Goal: Task Accomplishment & Management: Use online tool/utility

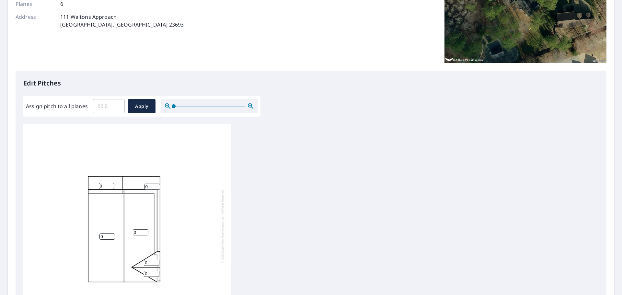
scroll to position [142, 0]
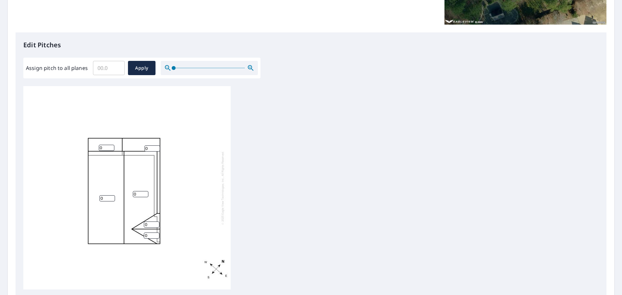
click at [149, 235] on input "0" at bounding box center [152, 236] width 16 height 6
type input "10"
click at [148, 225] on input "0" at bounding box center [152, 225] width 16 height 6
type input "10"
click at [136, 194] on input "0" at bounding box center [141, 194] width 16 height 6
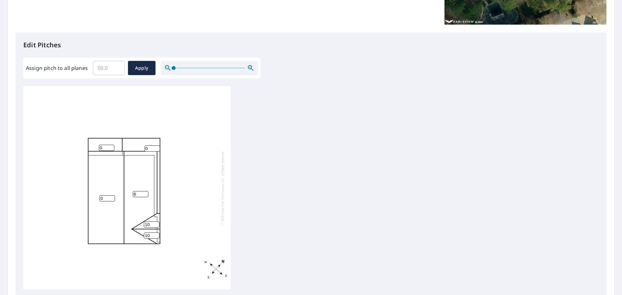
type input "6"
click at [103, 199] on input "0" at bounding box center [108, 198] width 16 height 6
type input "6"
click at [102, 147] on input "0" at bounding box center [107, 148] width 16 height 6
type input "6"
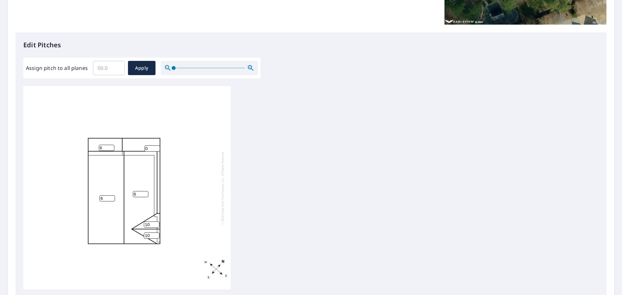
click at [148, 149] on input "0" at bounding box center [153, 149] width 16 height 6
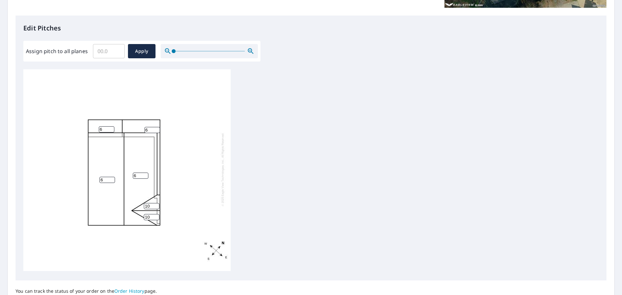
scroll to position [0, 0]
type input "6"
click at [141, 53] on span "Apply" at bounding box center [141, 51] width 17 height 8
click at [152, 220] on input "number" at bounding box center [152, 219] width 16 height 6
type input "10"
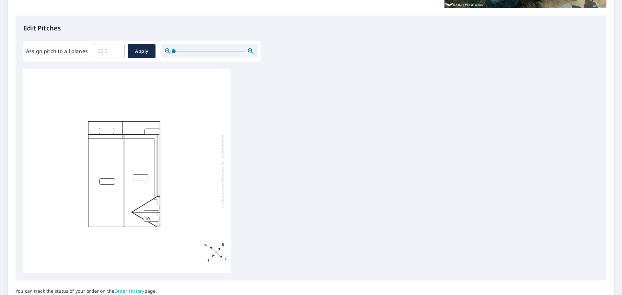
click at [151, 209] on input "number" at bounding box center [152, 208] width 16 height 6
type input "10"
click at [138, 177] on input "number" at bounding box center [141, 177] width 16 height 6
type input "6"
click at [107, 183] on input "number" at bounding box center [108, 182] width 16 height 6
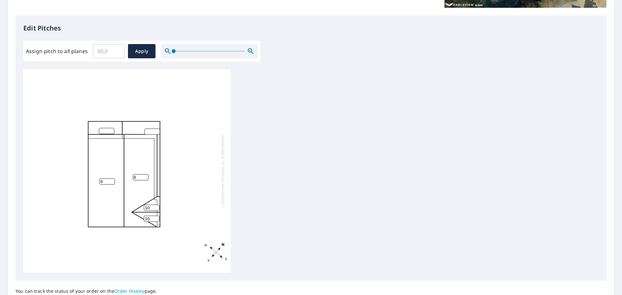
type input "6"
click at [106, 131] on input "number" at bounding box center [107, 131] width 16 height 6
type input "6"
click at [153, 131] on input "number" at bounding box center [153, 132] width 16 height 6
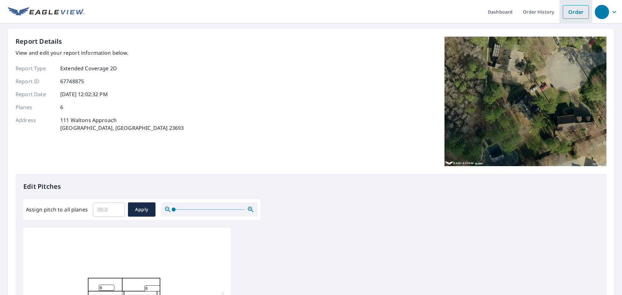
type input "6"
click at [569, 11] on link "Order" at bounding box center [576, 12] width 26 height 14
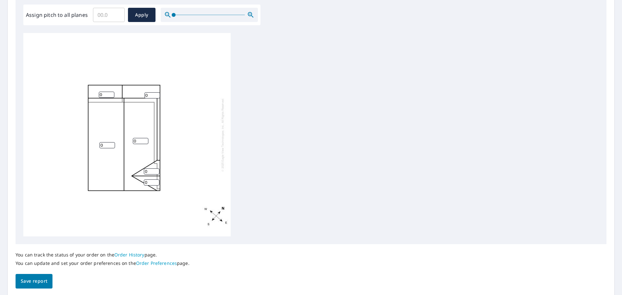
scroll to position [218, 0]
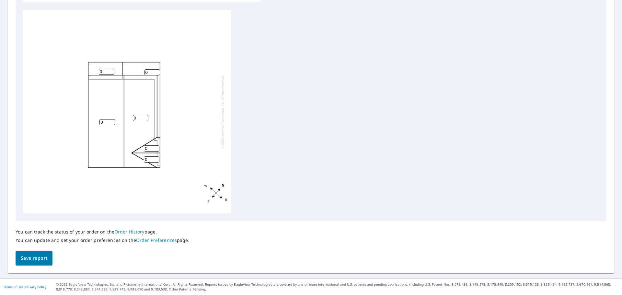
click at [148, 159] on input "0" at bounding box center [152, 160] width 16 height 6
type input "10"
click at [148, 148] on input "0" at bounding box center [152, 149] width 16 height 6
type input "10"
click at [137, 119] on input "0" at bounding box center [141, 118] width 16 height 6
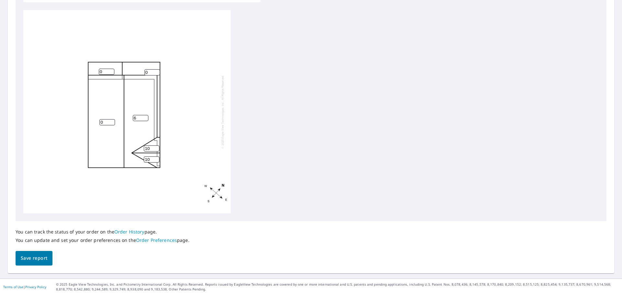
type input "6"
click at [105, 123] on input "0" at bounding box center [108, 122] width 16 height 6
type input "6"
click at [100, 72] on input "0" at bounding box center [107, 72] width 16 height 6
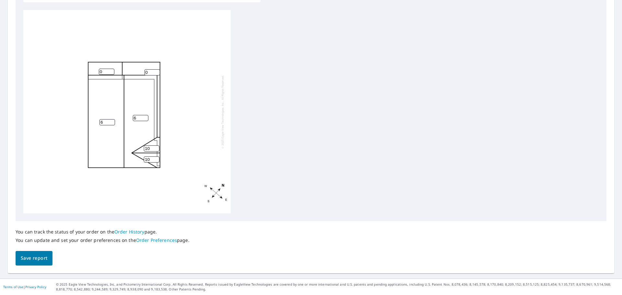
click at [104, 72] on input "0" at bounding box center [107, 72] width 16 height 6
type input "6"
click at [148, 71] on input "0" at bounding box center [153, 72] width 16 height 6
type input "6"
click at [34, 257] on span "Save report" at bounding box center [34, 258] width 27 height 8
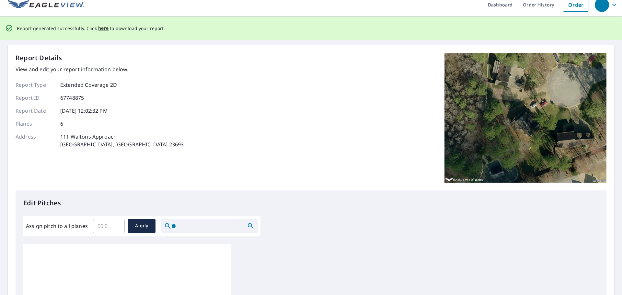
scroll to position [0, 0]
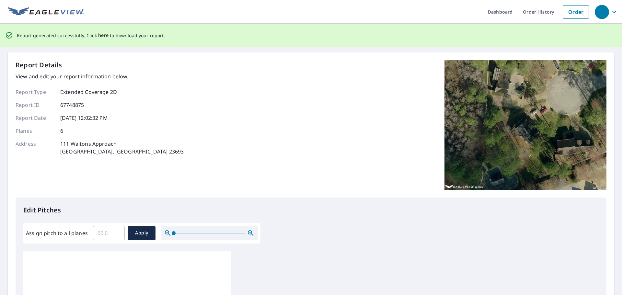
click at [101, 35] on span "here" at bounding box center [103, 35] width 11 height 8
